Goal: Task Accomplishment & Management: Use online tool/utility

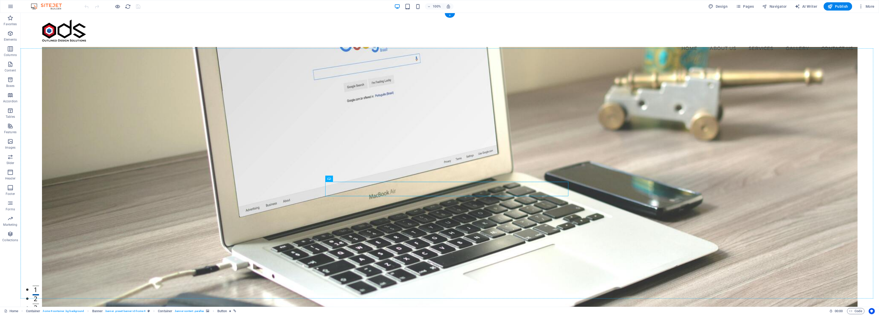
drag, startPoint x: 352, startPoint y: 193, endPoint x: 331, endPoint y: 199, distance: 21.7
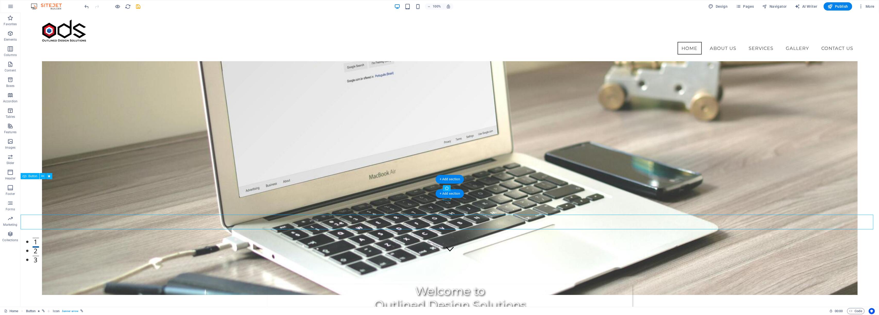
scroll to position [103, 0]
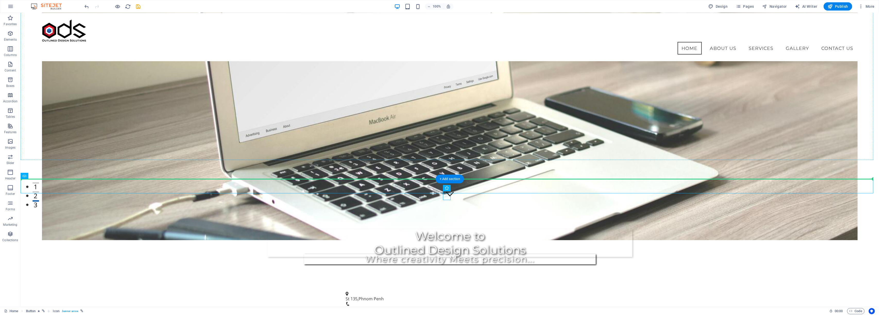
drag, startPoint x: 477, startPoint y: 199, endPoint x: 456, endPoint y: 134, distance: 67.8
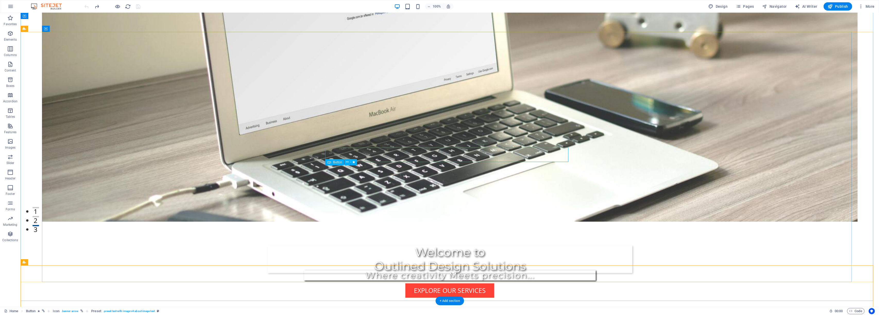
scroll to position [0, 0]
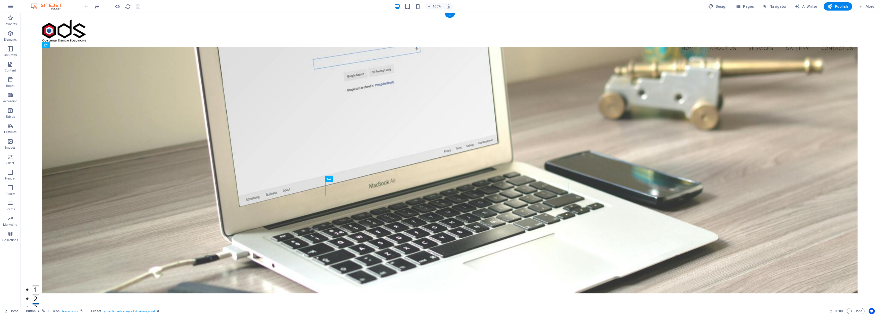
drag, startPoint x: 555, startPoint y: 118, endPoint x: 564, endPoint y: 126, distance: 12.0
click at [556, 118] on figure at bounding box center [449, 170] width 815 height 247
drag, startPoint x: 467, startPoint y: 150, endPoint x: 377, endPoint y: 150, distance: 90.4
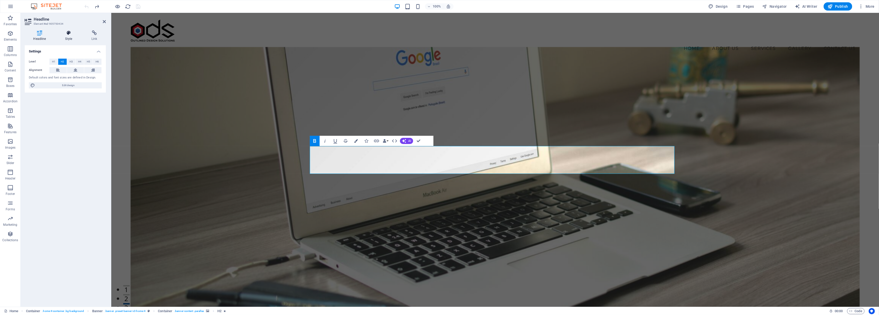
click at [75, 36] on h4 "Style" at bounding box center [70, 35] width 26 height 11
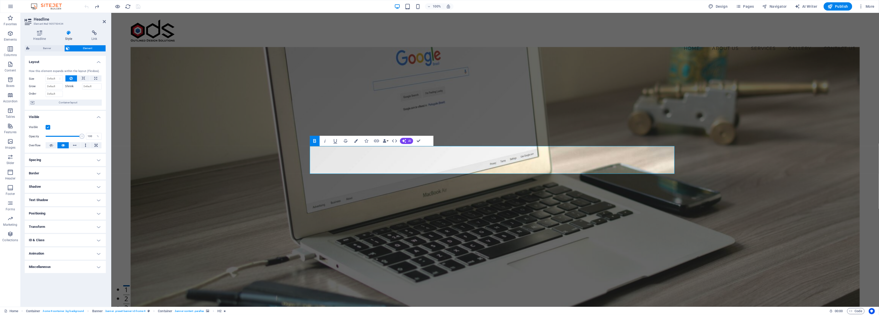
click at [382, 104] on figure at bounding box center [494, 181] width 729 height 268
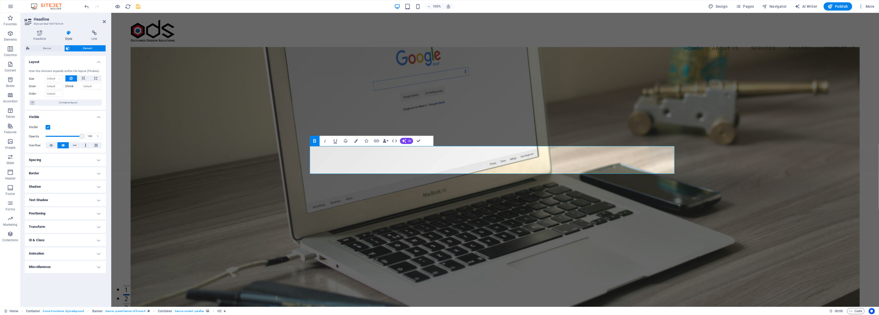
click at [65, 199] on h4 "Text Shadow" at bounding box center [65, 200] width 81 height 12
click at [64, 209] on span "None" at bounding box center [65, 211] width 6 height 6
click at [46, 225] on h4 "Positioning" at bounding box center [65, 225] width 81 height 12
click at [48, 235] on span "Static" at bounding box center [47, 236] width 6 height 6
click at [60, 233] on span "Relative" at bounding box center [58, 236] width 8 height 6
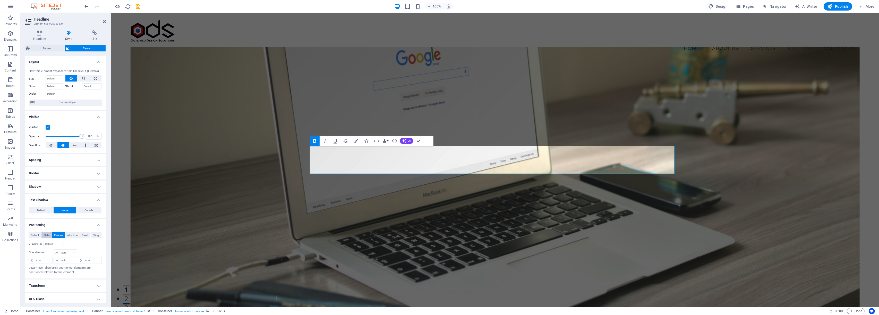
click at [45, 234] on span "Static" at bounding box center [47, 236] width 6 height 6
click at [60, 235] on span "Relative" at bounding box center [58, 236] width 8 height 6
click at [68, 254] on select "auto px rem % em" at bounding box center [65, 253] width 23 height 6
select select "px"
click at [69, 250] on select "auto px rem % em" at bounding box center [65, 253] width 23 height 6
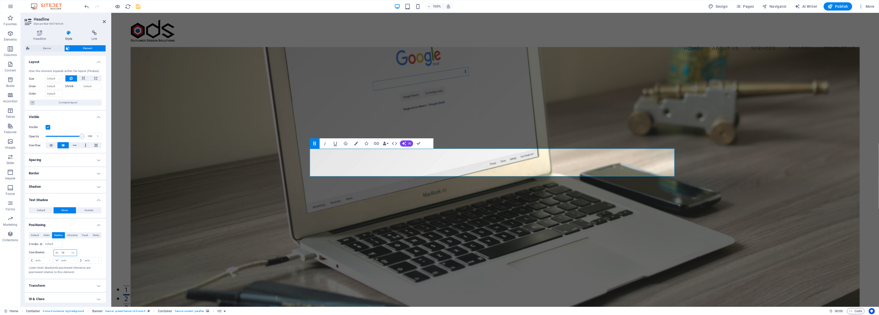
click at [61, 253] on input "10" at bounding box center [68, 253] width 16 height 6
type input "-10"
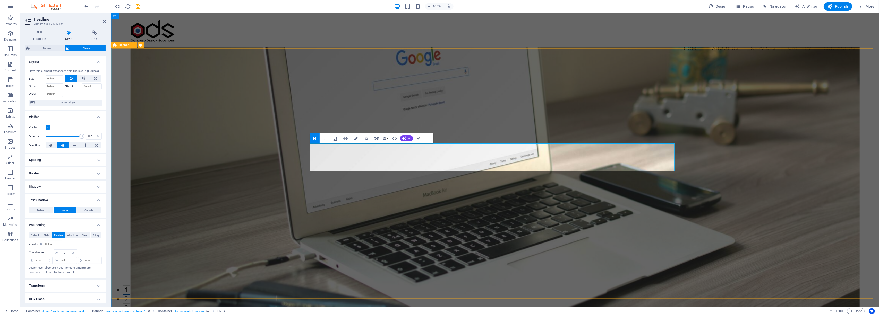
click at [513, 242] on figure at bounding box center [494, 181] width 729 height 268
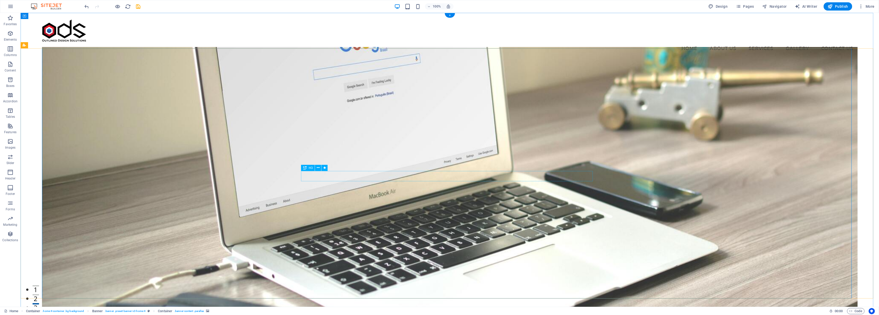
select select "px"
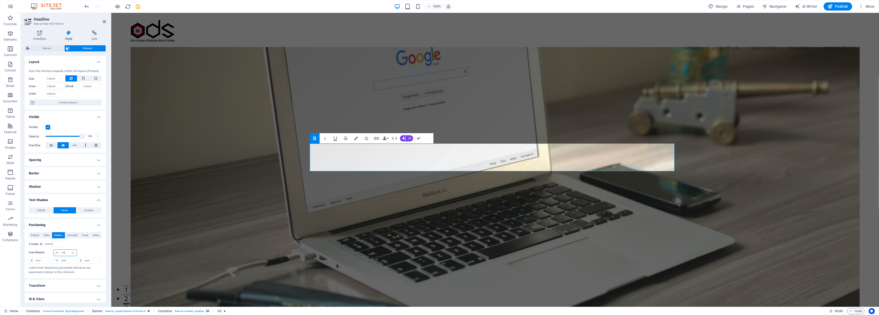
click at [61, 254] on input "-10" at bounding box center [68, 253] width 16 height 6
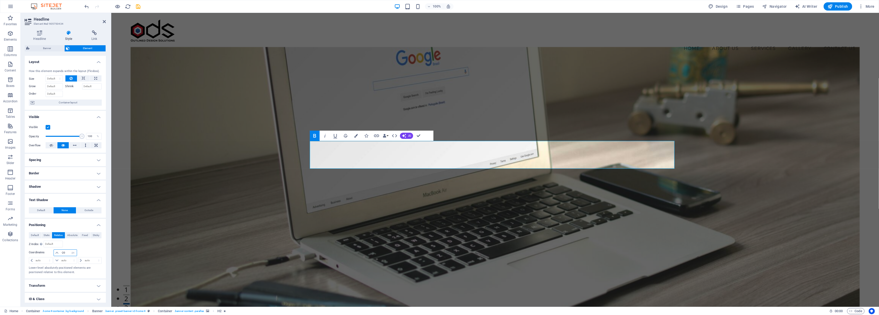
type input "-20"
click at [86, 249] on div "Default Static Relative Absolute Fixed Sticky Z-Index Sets the order of the ele…" at bounding box center [65, 254] width 73 height 42
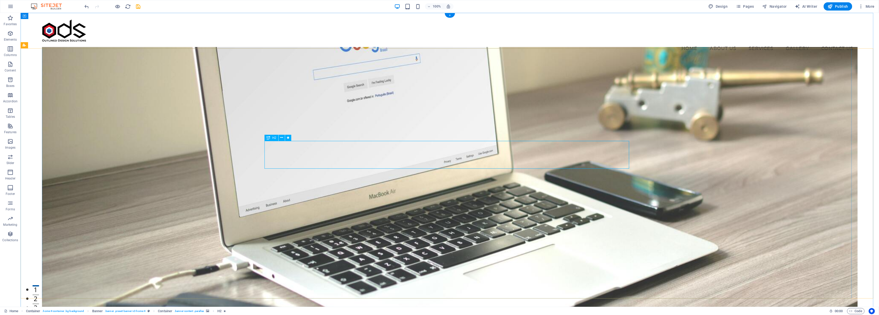
select select "px"
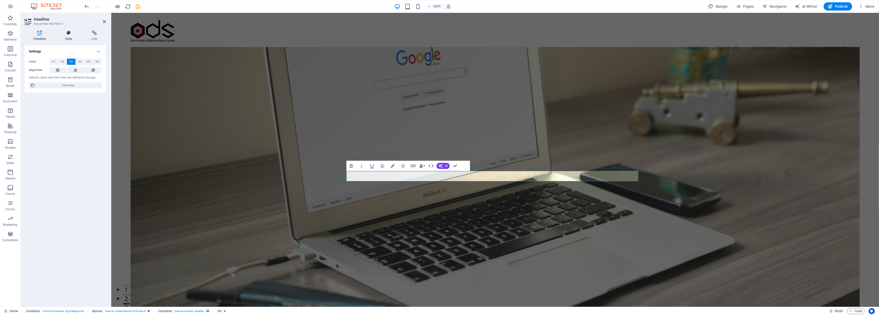
click at [73, 33] on icon at bounding box center [69, 32] width 24 height 5
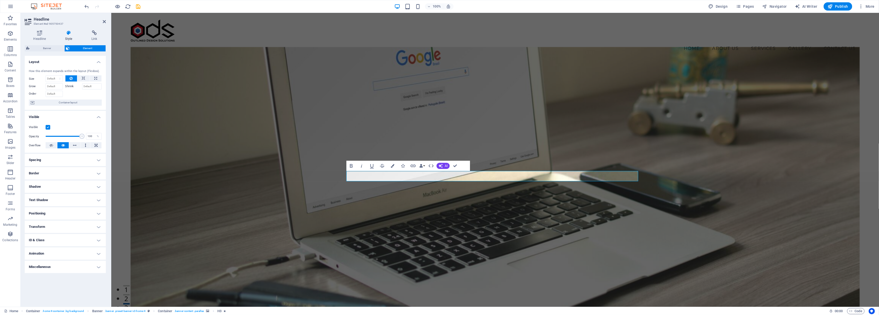
click at [79, 182] on h4 "Shadow" at bounding box center [65, 187] width 81 height 12
click at [61, 197] on button "None" at bounding box center [56, 197] width 17 height 6
click at [62, 213] on h4 "Text Shadow" at bounding box center [65, 212] width 81 height 12
click at [57, 221] on button "None" at bounding box center [65, 222] width 23 height 6
click at [268, 153] on figure at bounding box center [494, 181] width 729 height 268
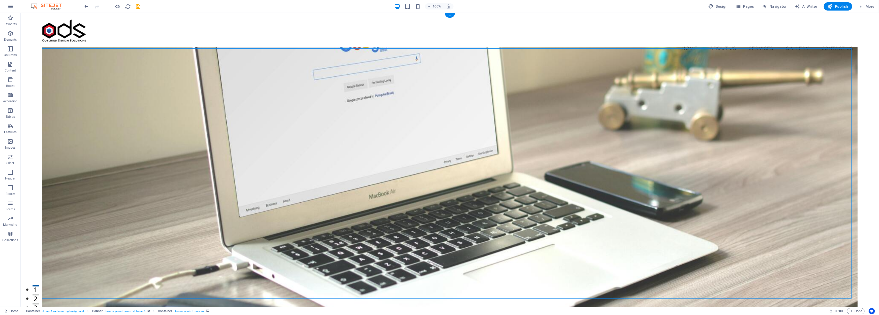
click at [479, 139] on figure at bounding box center [449, 181] width 815 height 268
click at [502, 101] on figure at bounding box center [449, 181] width 815 height 268
select select "px"
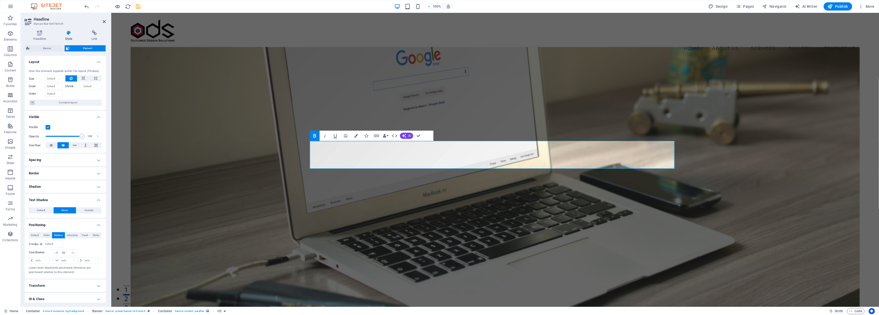
click at [41, 186] on h4 "Shadow" at bounding box center [65, 187] width 81 height 12
click at [56, 194] on div "Default None Outside Inside Color X offset 2 px rem vh vw Y offset 2 px rem vh …" at bounding box center [65, 211] width 81 height 43
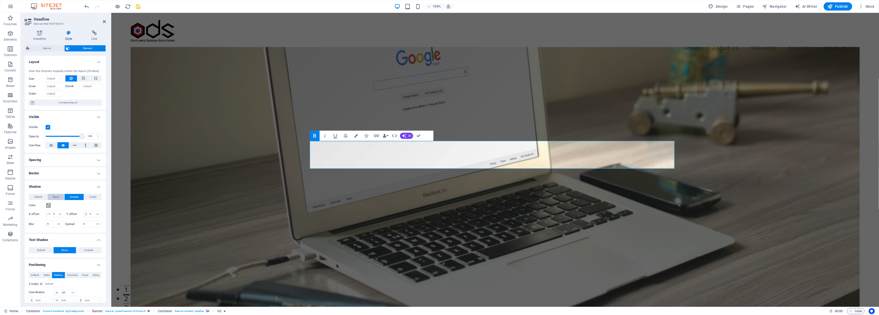
click at [56, 197] on span "None" at bounding box center [56, 197] width 6 height 6
click at [269, 142] on figure at bounding box center [494, 181] width 729 height 268
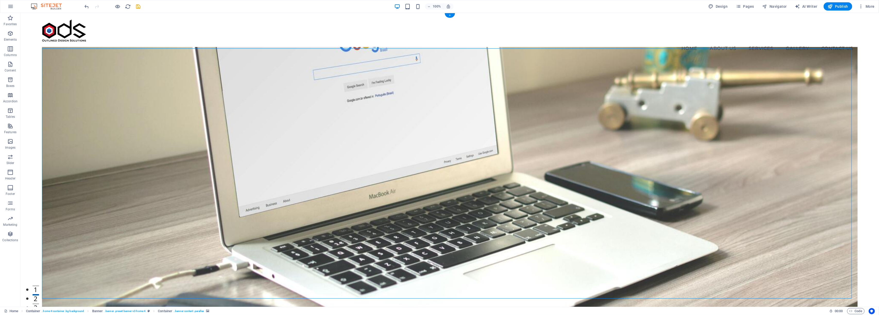
click at [527, 223] on figure at bounding box center [449, 181] width 815 height 268
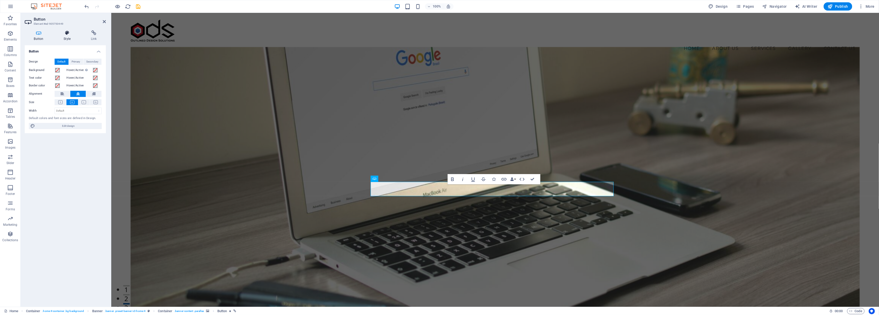
click at [67, 33] on icon at bounding box center [67, 32] width 25 height 5
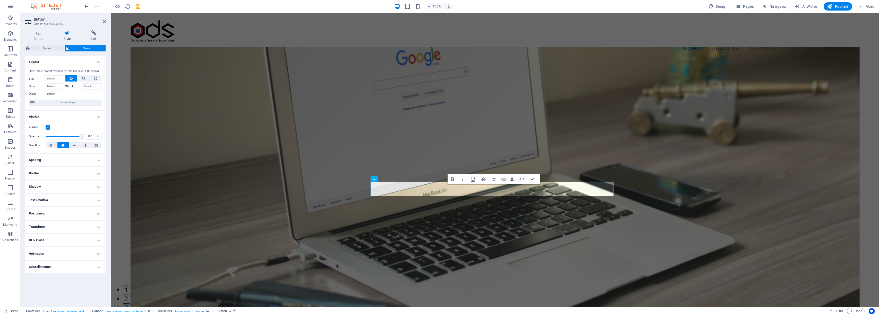
click at [64, 210] on h4 "Positioning" at bounding box center [65, 214] width 81 height 12
click at [47, 222] on span "Static" at bounding box center [47, 224] width 6 height 6
click at [59, 223] on span "Relative" at bounding box center [58, 224] width 8 height 6
click at [65, 250] on select "auto px rem % em" at bounding box center [65, 249] width 23 height 6
select select "px"
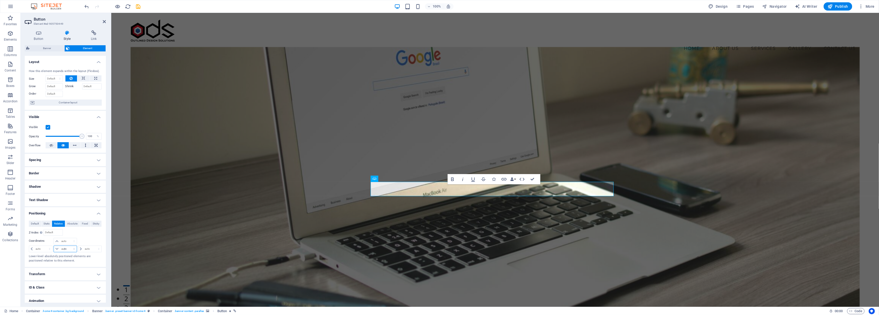
click at [69, 247] on select "auto px rem % em" at bounding box center [65, 249] width 23 height 6
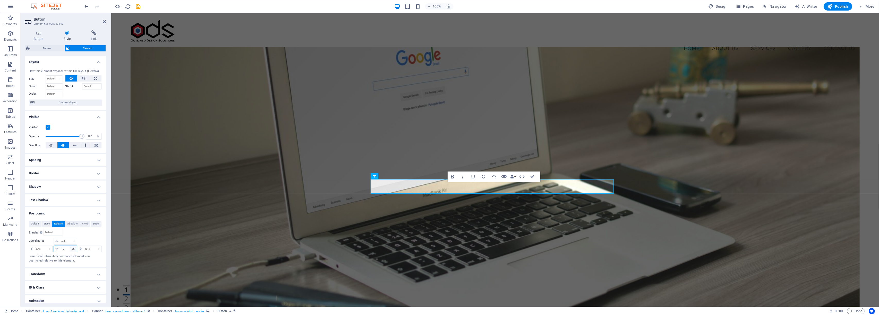
type input "10"
click at [551, 224] on figure at bounding box center [494, 181] width 729 height 268
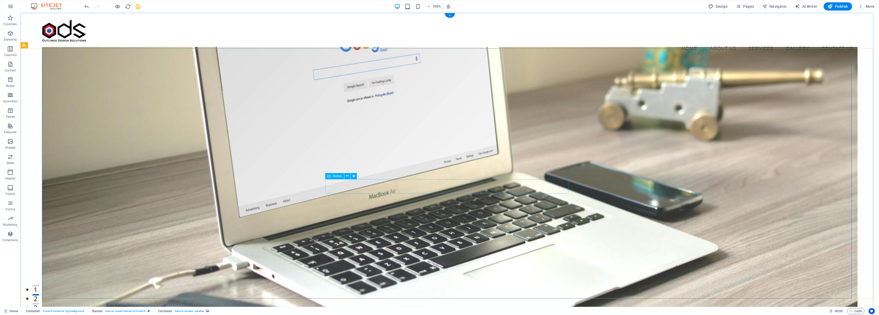
select select "px"
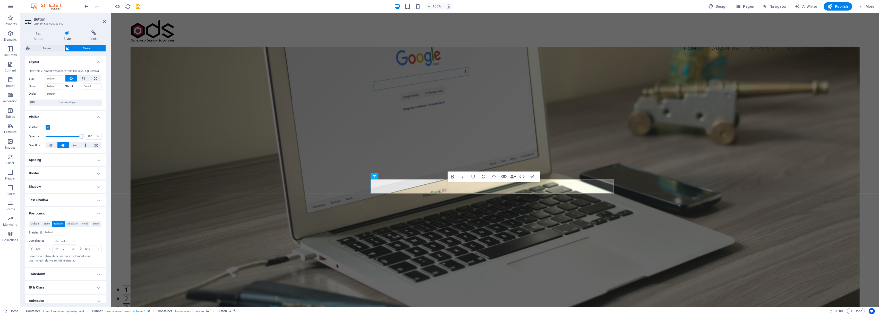
click at [415, 127] on figure at bounding box center [494, 181] width 729 height 268
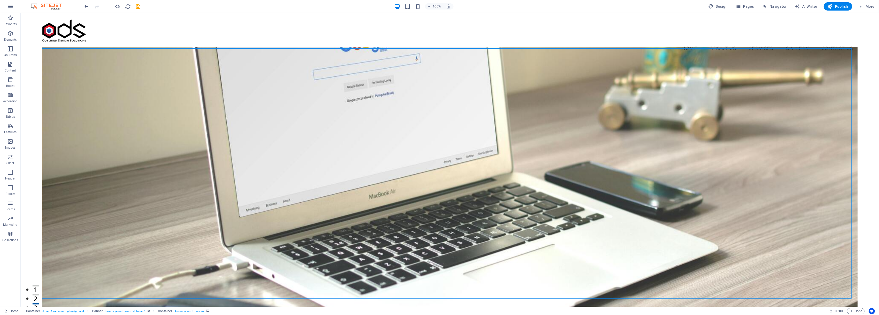
click at [417, 127] on figure at bounding box center [449, 181] width 815 height 268
